Goal: Task Accomplishment & Management: Manage account settings

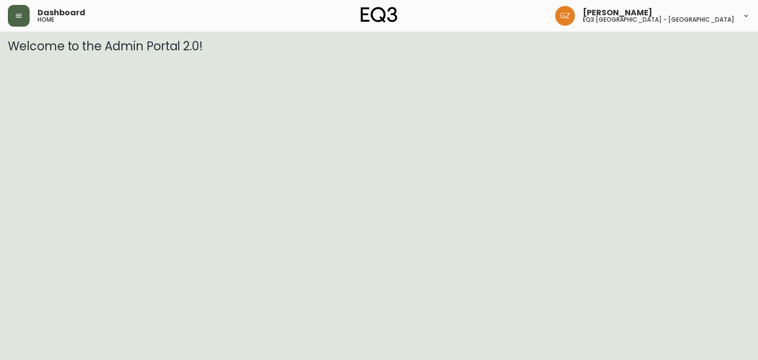
click at [22, 10] on button "button" at bounding box center [19, 16] width 22 height 22
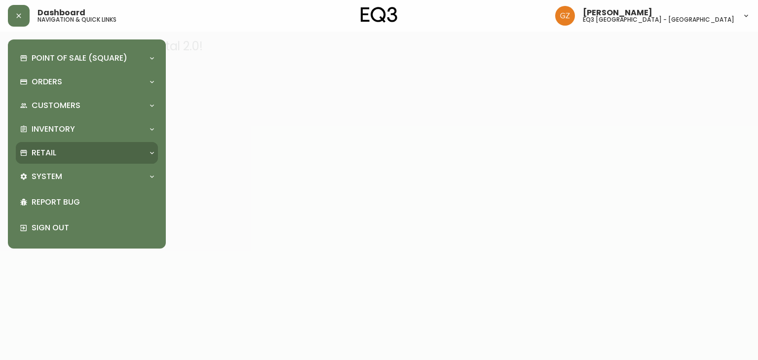
click at [79, 161] on div "Retail" at bounding box center [87, 153] width 142 height 22
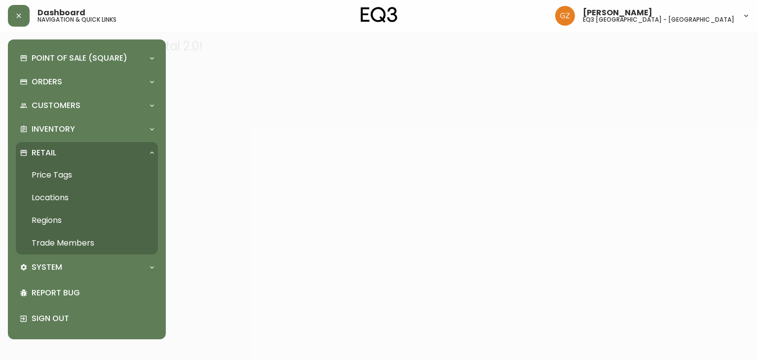
click at [54, 242] on link "Trade Members" at bounding box center [87, 243] width 142 height 23
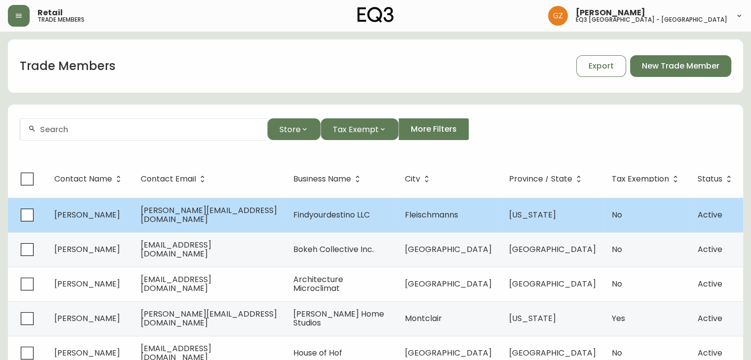
click at [85, 207] on td "[PERSON_NAME]" at bounding box center [89, 215] width 86 height 35
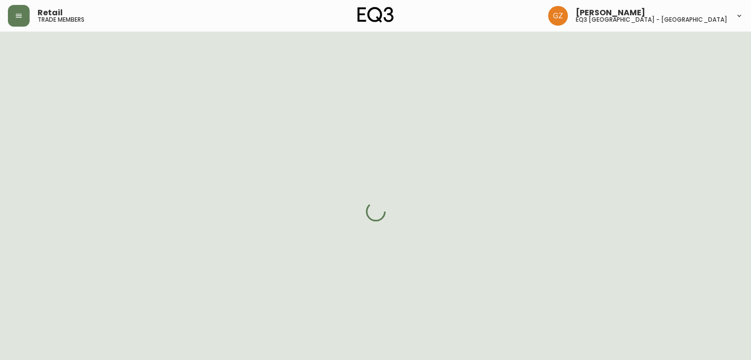
select select "NY"
select select "US"
select select "US_EN"
select select "Social Media"
select select "Hospitality"
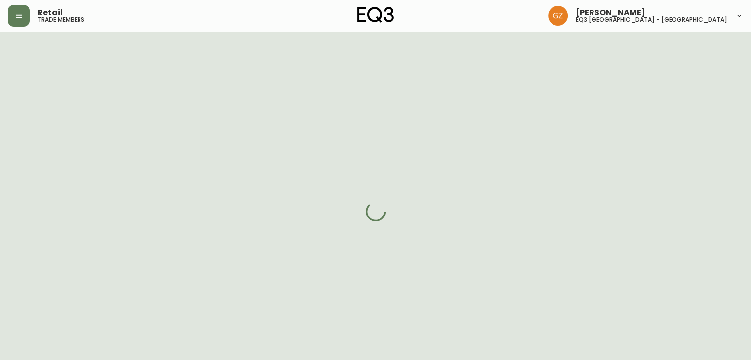
select select "cm48zha2033ze0170ss7kujjb"
select select "false"
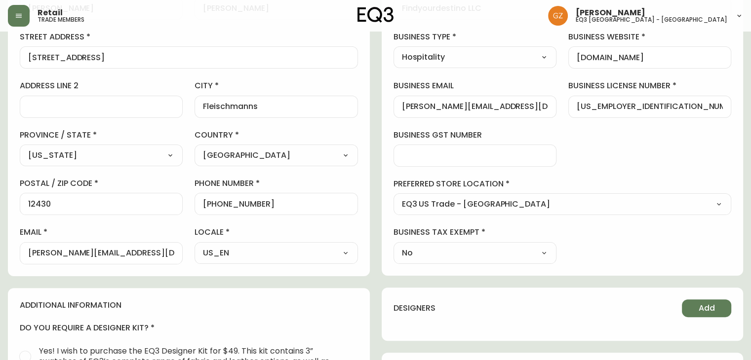
scroll to position [247, 0]
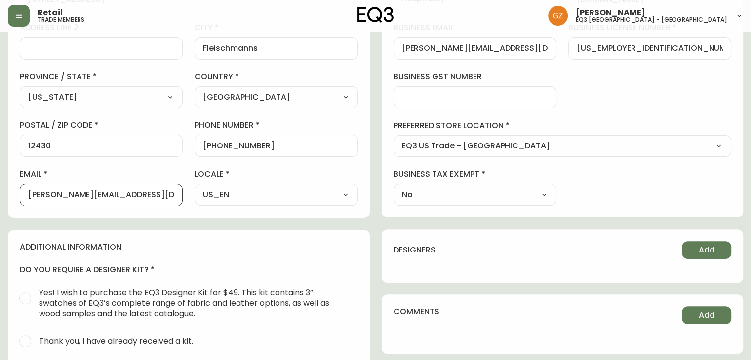
drag, startPoint x: 155, startPoint y: 191, endPoint x: 0, endPoint y: 176, distance: 155.7
click at [0, 176] on main "[PERSON_NAME] Added: [DATE] 4:09 pm Delete Save active contact information firs…" at bounding box center [375, 160] width 751 height 750
paste input "1201916324"
type input "[PERSON_NAME][EMAIL_ADDRESS][DOMAIN_NAME]"
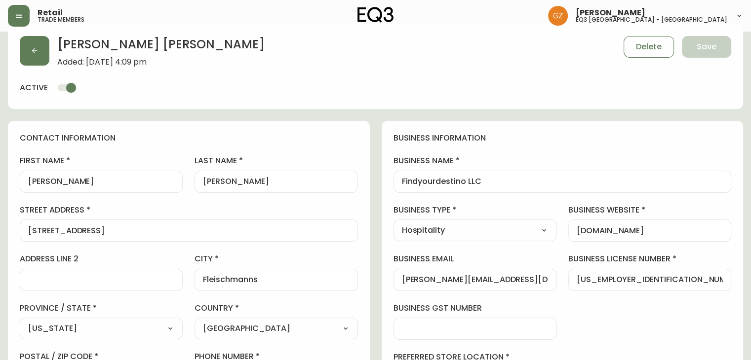
scroll to position [99, 0]
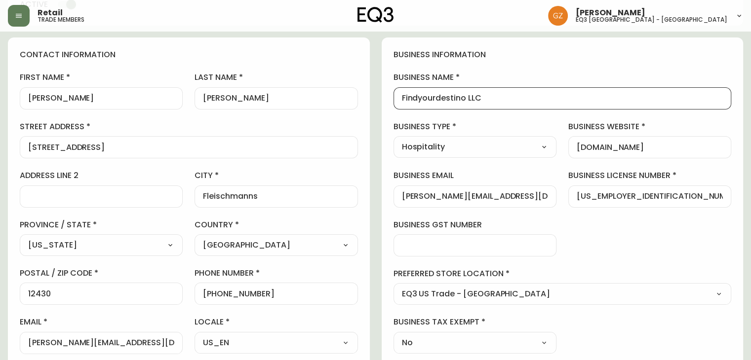
drag, startPoint x: 478, startPoint y: 99, endPoint x: 396, endPoint y: 101, distance: 82.0
click at [396, 101] on div "Findyourdestino LLC" at bounding box center [562, 98] width 338 height 22
drag, startPoint x: 674, startPoint y: 152, endPoint x: 521, endPoint y: 153, distance: 153.1
click at [521, 153] on div "business information business name Findyourdestino LLC business type Hospitalit…" at bounding box center [563, 202] width 362 height 328
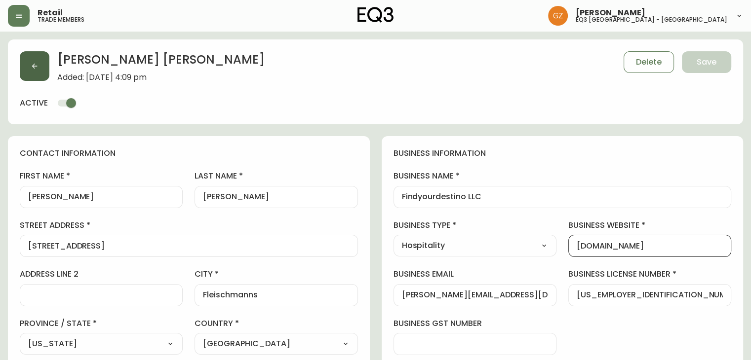
click at [38, 71] on button "button" at bounding box center [35, 66] width 30 height 30
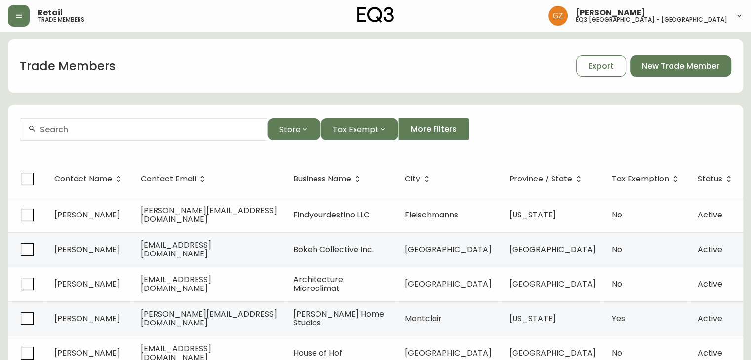
click at [185, 122] on div at bounding box center [143, 129] width 247 height 22
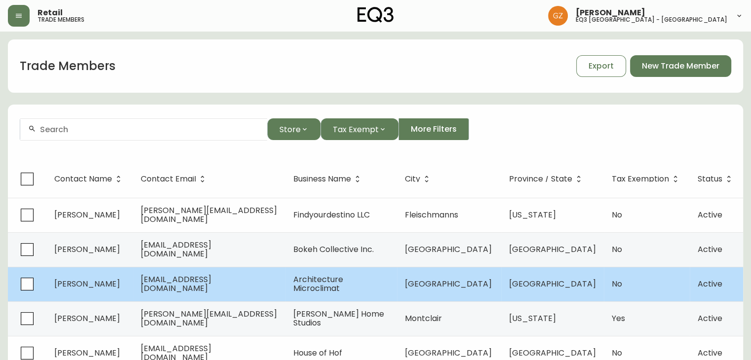
drag, startPoint x: 91, startPoint y: 284, endPoint x: 312, endPoint y: 297, distance: 220.6
click at [93, 284] on span "[PERSON_NAME]" at bounding box center [87, 283] width 66 height 11
click at [205, 280] on span "[EMAIL_ADDRESS][DOMAIN_NAME]" at bounding box center [176, 284] width 71 height 20
select select "QC"
select select "CA"
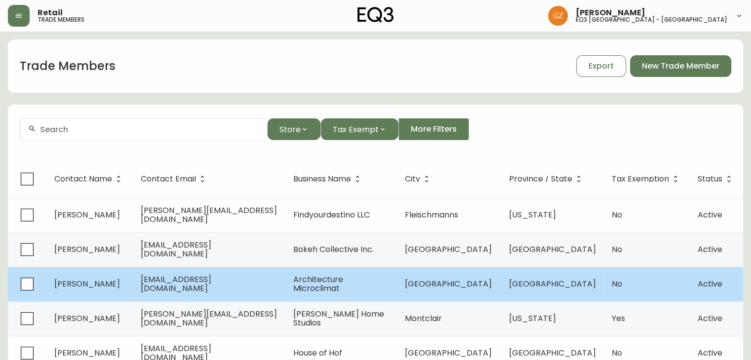
select select "CA_EN"
select select "Advertisement"
select select "Architect"
select select "false"
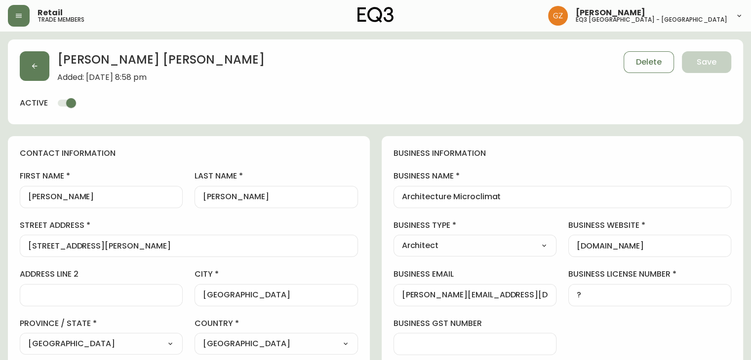
type input "EQ3 [GEOGRAPHIC_DATA] - [GEOGRAPHIC_DATA]"
select select "cjw10z96t00cw6gs04aeyfqxf"
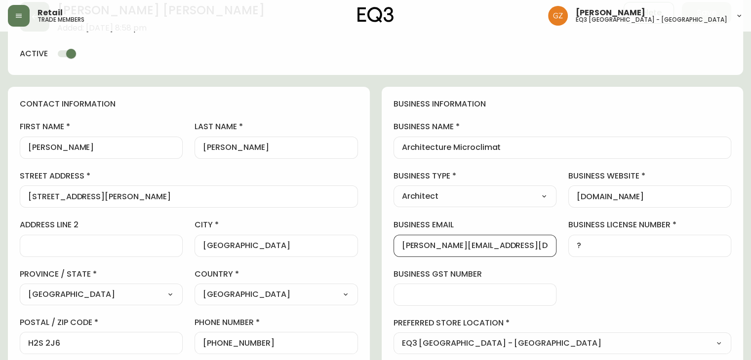
drag, startPoint x: 519, startPoint y: 245, endPoint x: 354, endPoint y: 249, distance: 165.4
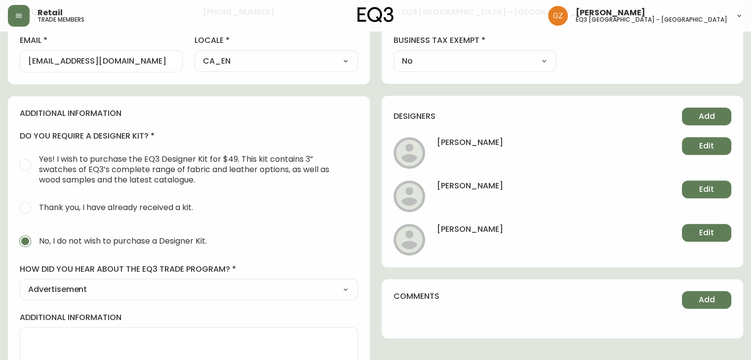
scroll to position [421, 0]
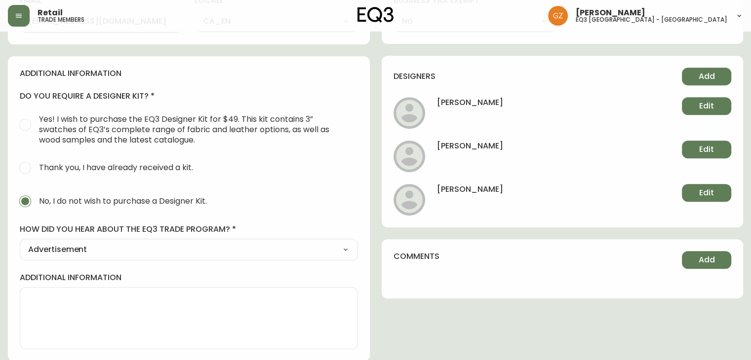
click at [56, 249] on select "Select Social Media Advertisement Trade Show Outreach from a Trade Rep Other" at bounding box center [189, 249] width 338 height 15
select select "Outreach from a Trade Rep"
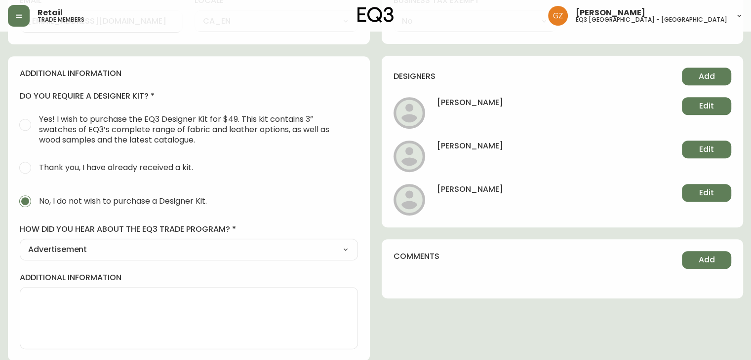
click at [20, 242] on select "Select Social Media Advertisement Trade Show Outreach from a Trade Rep Other" at bounding box center [189, 249] width 338 height 15
type input "Outreach from a Trade Rep"
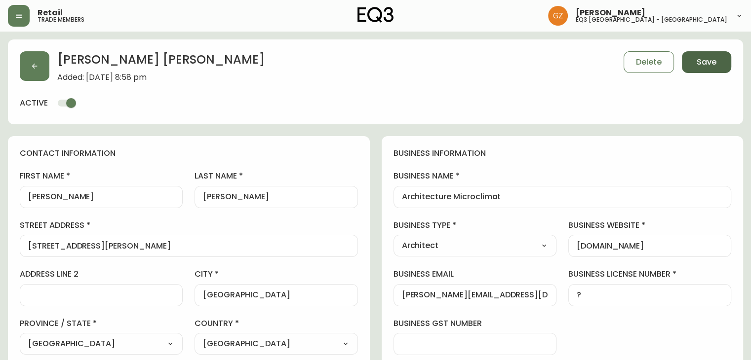
click at [697, 68] on button "Save" at bounding box center [706, 62] width 49 height 22
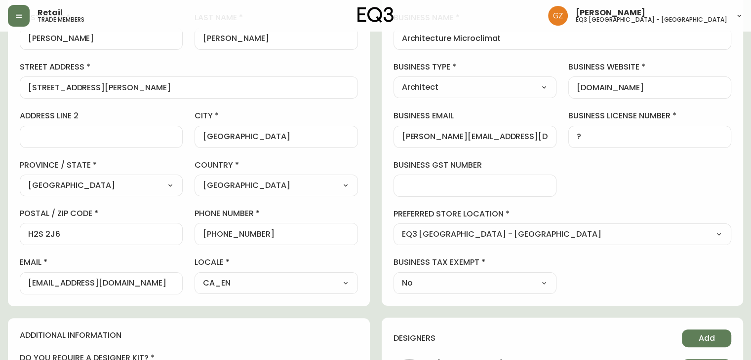
scroll to position [197, 0]
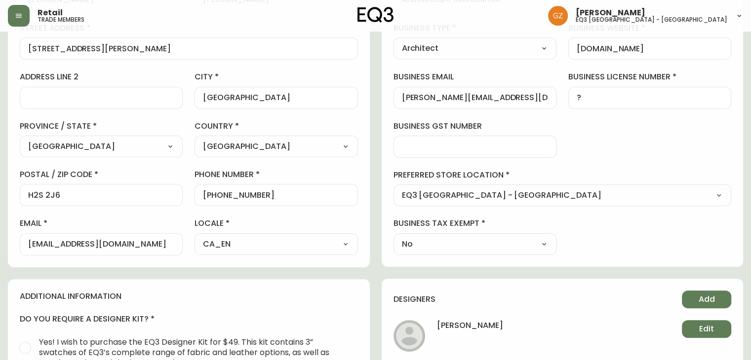
click at [89, 237] on div "[EMAIL_ADDRESS][DOMAIN_NAME]" at bounding box center [101, 245] width 163 height 22
drag, startPoint x: 150, startPoint y: 240, endPoint x: 0, endPoint y: 220, distance: 151.4
click at [0, 220] on main "[PERSON_NAME] Added: [DATE] 8:58 pm Delete Save active contact information firs…" at bounding box center [375, 209] width 751 height 750
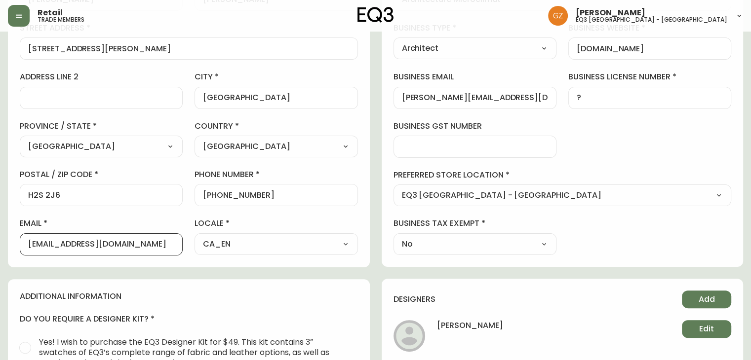
click at [675, 185] on div "Select - Store locations EQ3 [GEOGRAPHIC_DATA] - [GEOGRAPHIC_DATA] [GEOGRAPHIC_…" at bounding box center [562, 196] width 338 height 22
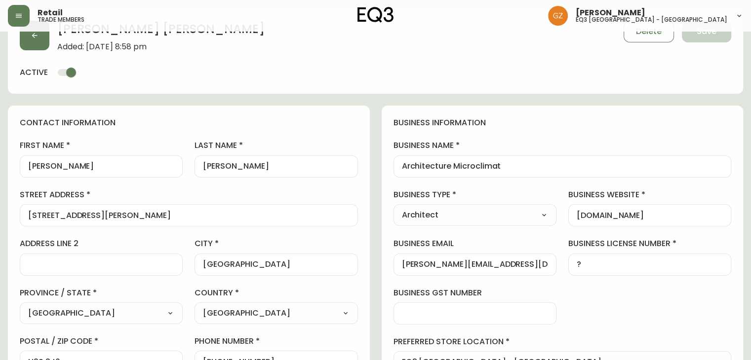
scroll to position [0, 0]
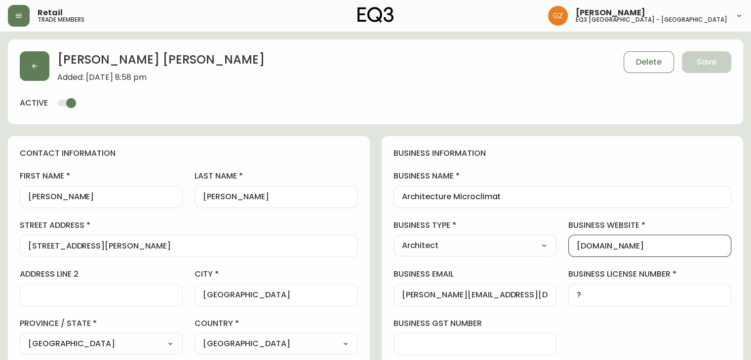
drag, startPoint x: 660, startPoint y: 247, endPoint x: 484, endPoint y: 222, distance: 177.1
click at [488, 233] on div "business information business name Architecture Microclimat business type Archi…" at bounding box center [563, 300] width 362 height 328
